Goal: Information Seeking & Learning: Learn about a topic

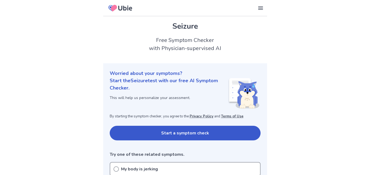
click at [184, 132] on button "Start a symptom check" at bounding box center [185, 133] width 151 height 15
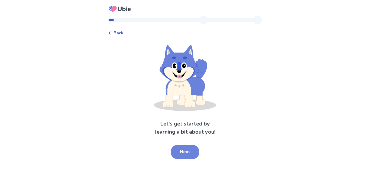
click at [186, 151] on button "Next" at bounding box center [185, 152] width 29 height 15
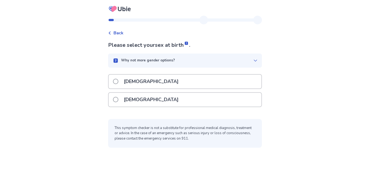
click at [154, 102] on div "[DEMOGRAPHIC_DATA]" at bounding box center [185, 100] width 153 height 14
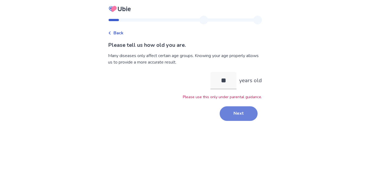
type input "**"
click at [231, 116] on button "Next" at bounding box center [239, 113] width 38 height 15
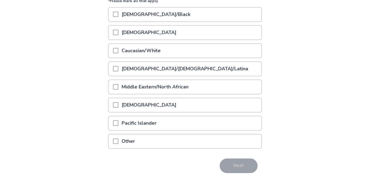
scroll to position [76, 0]
click at [158, 53] on p "Caucasian/White" at bounding box center [141, 51] width 46 height 14
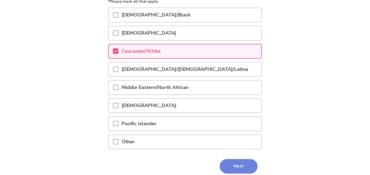
click at [223, 164] on button "Next" at bounding box center [239, 166] width 38 height 15
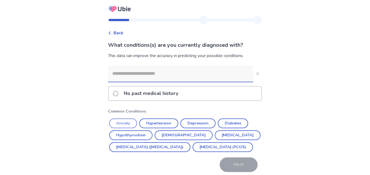
click at [132, 123] on button "Anxiety" at bounding box center [123, 124] width 28 height 10
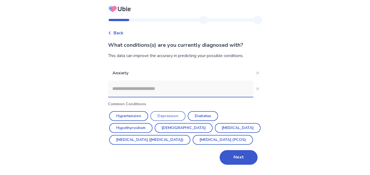
click at [172, 117] on button "Depression" at bounding box center [167, 116] width 35 height 10
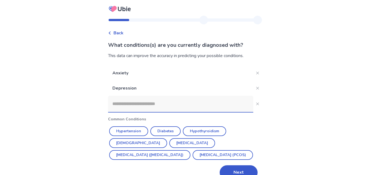
click at [213, 103] on input at bounding box center [180, 104] width 145 height 16
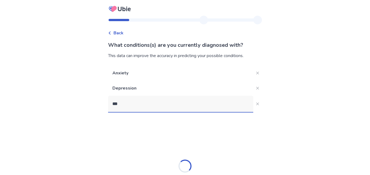
type input "****"
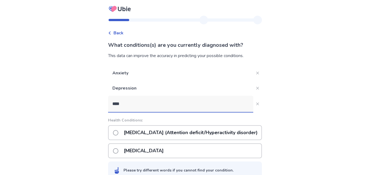
click at [218, 136] on p "[MEDICAL_DATA] (Attention deficit/Hyperactivity disorder)" at bounding box center [191, 133] width 140 height 14
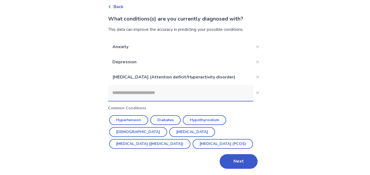
scroll to position [27, 0]
click at [242, 161] on button "Next" at bounding box center [239, 161] width 38 height 15
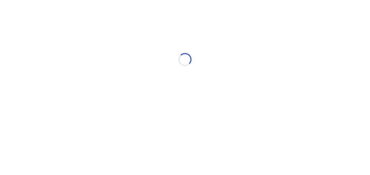
scroll to position [0, 0]
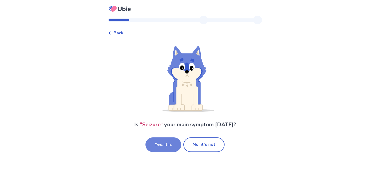
click at [171, 147] on button "Yes, it is" at bounding box center [163, 145] width 36 height 15
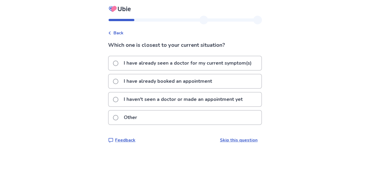
click at [182, 64] on p "I have already seen a doctor for my current symptom(s)" at bounding box center [188, 63] width 134 height 14
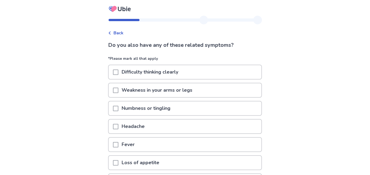
click at [182, 75] on p "Difficulty thinking clearly" at bounding box center [149, 72] width 63 height 14
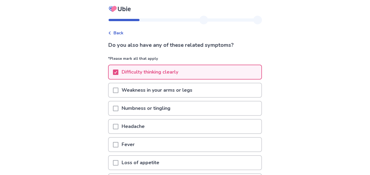
click at [222, 90] on div "Weakness in your arms or legs" at bounding box center [185, 90] width 153 height 14
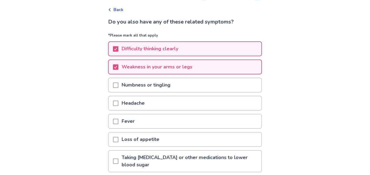
scroll to position [27, 0]
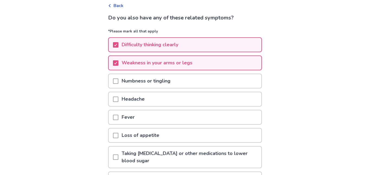
click at [157, 104] on div "Headache" at bounding box center [185, 99] width 153 height 14
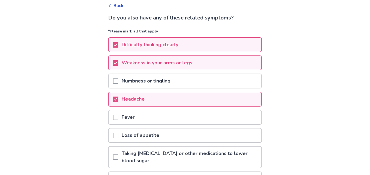
click at [163, 138] on p "Loss of appetite" at bounding box center [140, 136] width 44 height 14
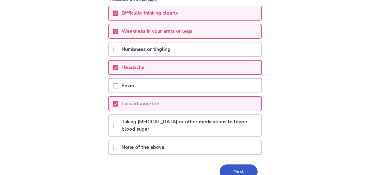
scroll to position [59, 0]
click at [245, 165] on button "Next" at bounding box center [239, 172] width 38 height 15
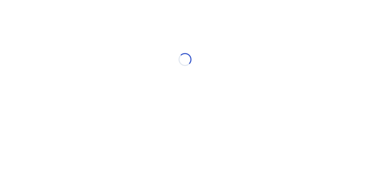
scroll to position [0, 0]
select select "*"
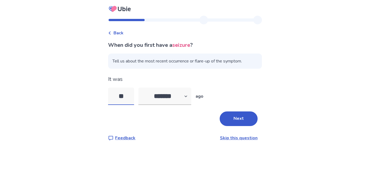
type input "**"
click at [172, 101] on select "******* ****** ******* ******** *******" at bounding box center [164, 96] width 53 height 17
select select "*"
click at [142, 88] on select "******* ****** ******* ******** *******" at bounding box center [164, 96] width 53 height 17
drag, startPoint x: 129, startPoint y: 98, endPoint x: 112, endPoint y: 101, distance: 17.9
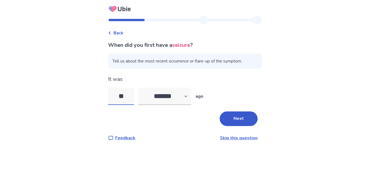
click at [112, 101] on input "**" at bounding box center [121, 96] width 26 height 17
type input "**"
click at [238, 120] on button "Next" at bounding box center [239, 119] width 38 height 15
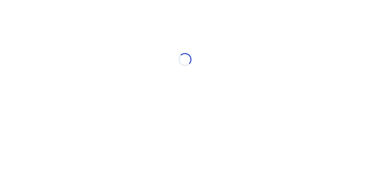
select select "*"
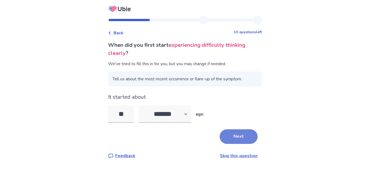
click at [240, 135] on button "Next" at bounding box center [239, 136] width 38 height 15
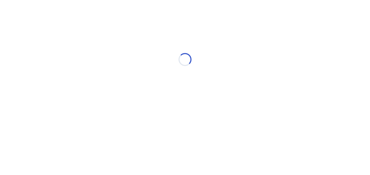
select select "*"
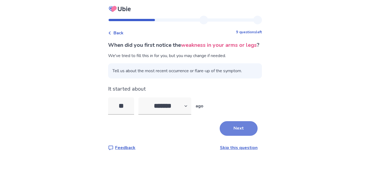
click at [241, 135] on button "Next" at bounding box center [239, 128] width 38 height 15
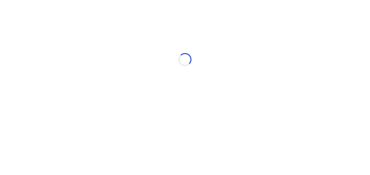
select select "*"
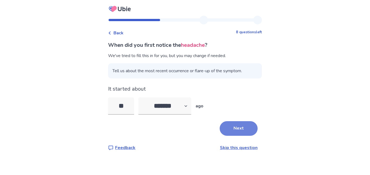
click at [241, 135] on button "Next" at bounding box center [239, 128] width 38 height 15
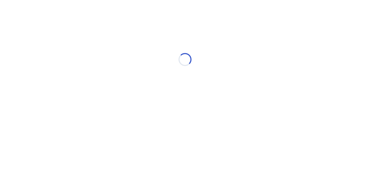
select select "*"
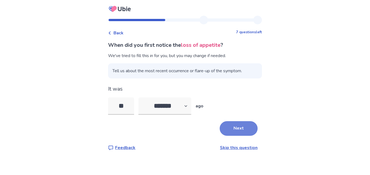
click at [241, 133] on button "Next" at bounding box center [239, 128] width 38 height 15
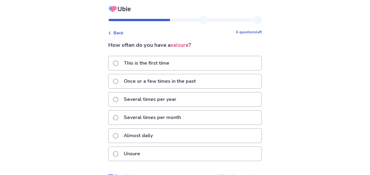
click at [161, 94] on p "Several times per year" at bounding box center [150, 100] width 59 height 14
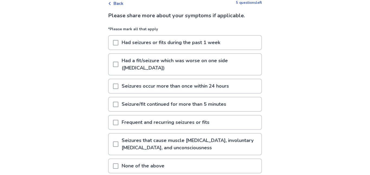
scroll to position [31, 0]
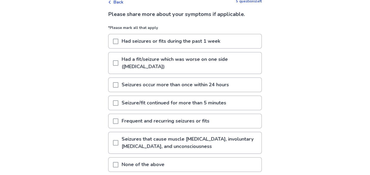
click at [145, 70] on p "Had a fit/seizure which was worse on one side (asymmetrical)" at bounding box center [189, 63] width 143 height 21
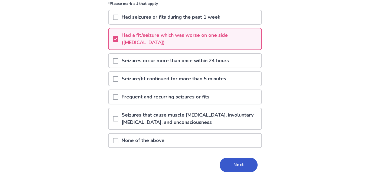
scroll to position [56, 0]
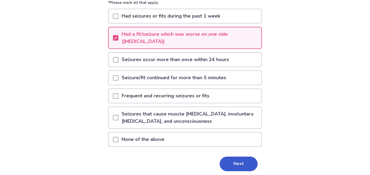
click at [173, 18] on p "Had seizures or fits during the past 1 week" at bounding box center [170, 16] width 105 height 14
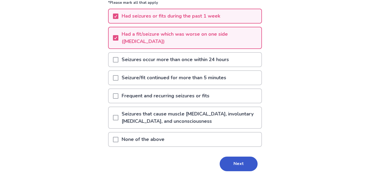
click at [215, 117] on p "Seizures that cause muscle stiffness, involuntary jerking movements, and uncons…" at bounding box center [189, 117] width 143 height 21
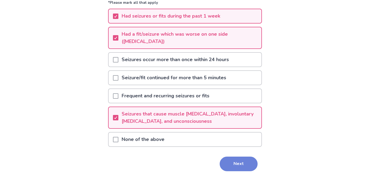
click at [230, 163] on button "Next" at bounding box center [239, 164] width 38 height 15
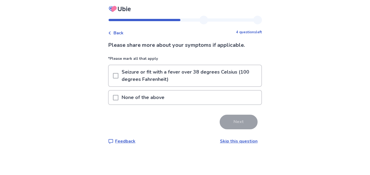
click at [169, 79] on p "Seizure or fit with a fever over 38 degrees Celsius (100 degrees Fahrenheit)" at bounding box center [189, 75] width 143 height 21
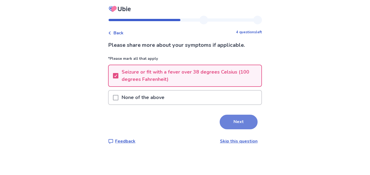
click at [232, 126] on button "Next" at bounding box center [239, 122] width 38 height 15
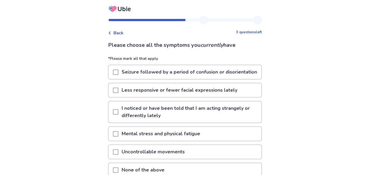
click at [247, 75] on p "Seizure followed by a period of confusion or disorientation" at bounding box center [189, 72] width 142 height 14
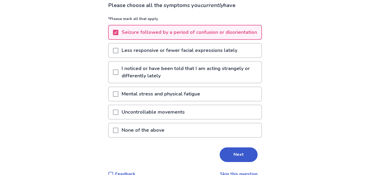
scroll to position [40, 0]
click at [247, 58] on div "Less responsive or fewer facial expressions lately" at bounding box center [185, 51] width 153 height 14
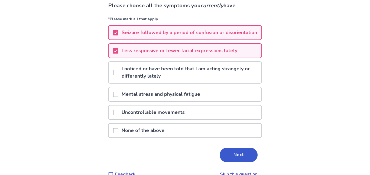
click at [229, 83] on p "I noticed or have been told that I am acting strangely or differently lately" at bounding box center [189, 72] width 143 height 21
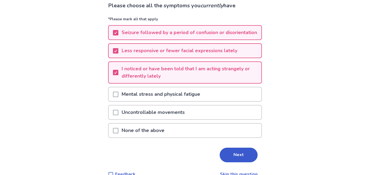
click at [227, 101] on div "Mental stress and physical fatigue" at bounding box center [185, 95] width 153 height 14
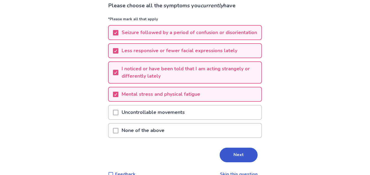
click at [221, 116] on div "Uncontrollable movements" at bounding box center [185, 113] width 153 height 14
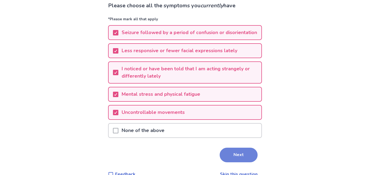
click at [238, 159] on button "Next" at bounding box center [239, 155] width 38 height 15
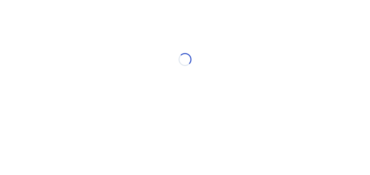
scroll to position [0, 0]
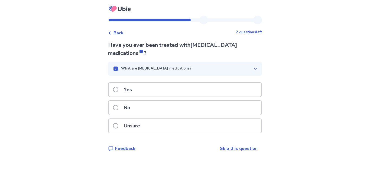
click at [254, 69] on icon at bounding box center [255, 69] width 3 height 2
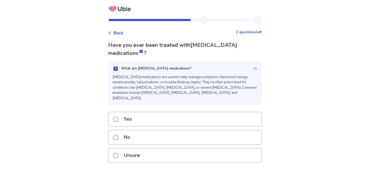
click at [253, 69] on icon at bounding box center [255, 69] width 4 height 4
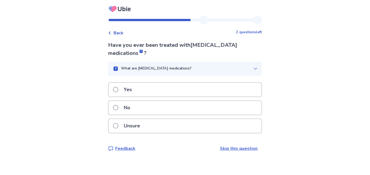
click at [187, 93] on div "Yes" at bounding box center [185, 90] width 153 height 14
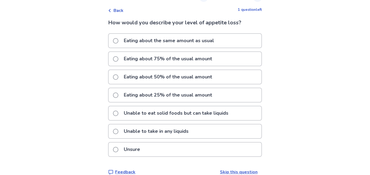
scroll to position [31, 0]
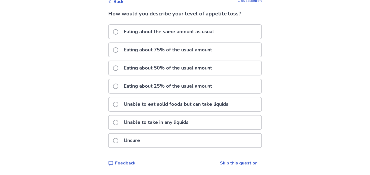
click at [215, 66] on p "Eating about 50% of the usual amount" at bounding box center [168, 68] width 95 height 14
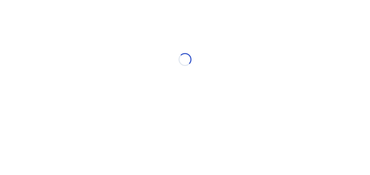
scroll to position [0, 0]
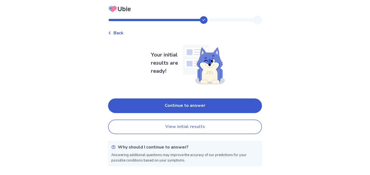
click at [208, 126] on button "View initial results" at bounding box center [185, 127] width 154 height 15
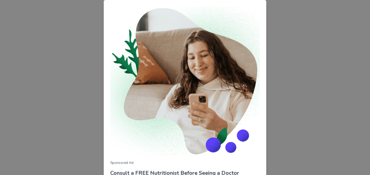
scroll to position [62, 0]
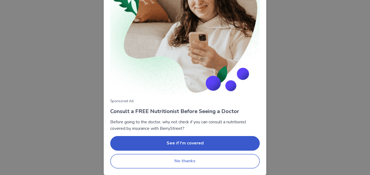
click at [207, 163] on button "No thanks" at bounding box center [185, 161] width 150 height 15
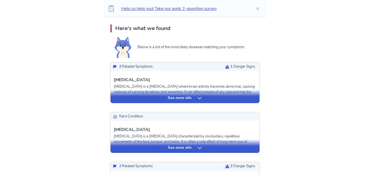
scroll to position [0, 0]
